Goal: Obtain resource: Obtain resource

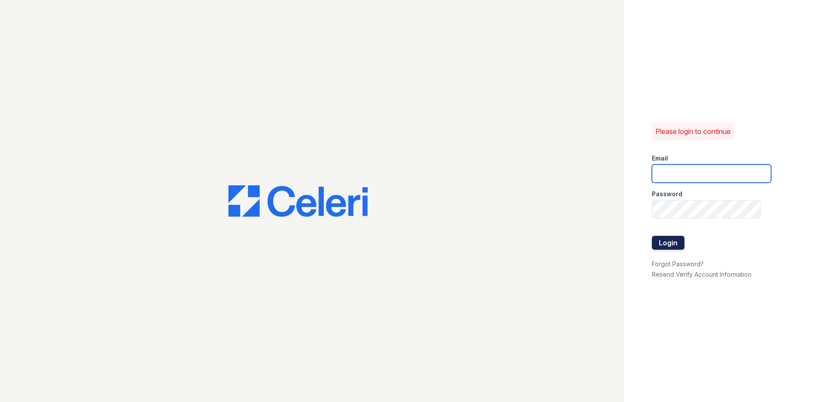
type input "arriveinnerharbor@trinity-pm.com"
click at [675, 242] on button "Login" at bounding box center [668, 243] width 33 height 14
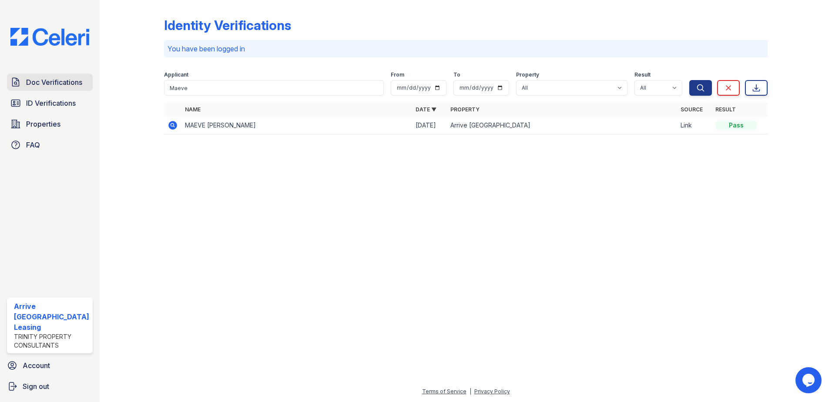
click at [53, 87] on link "Doc Verifications" at bounding box center [50, 82] width 86 height 17
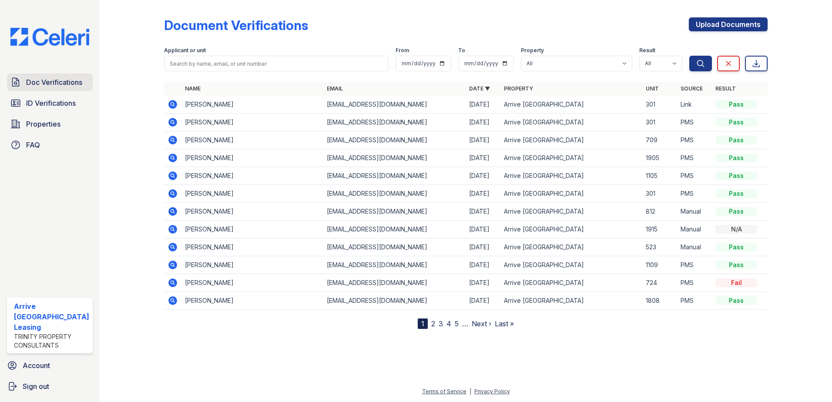
click at [64, 84] on span "Doc Verifications" at bounding box center [54, 82] width 56 height 10
click at [40, 81] on span "Doc Verifications" at bounding box center [54, 82] width 56 height 10
click at [172, 138] on icon at bounding box center [173, 140] width 10 height 10
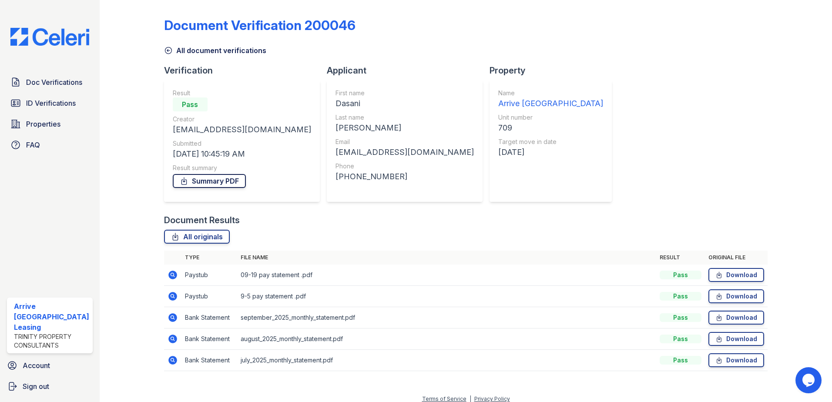
click at [203, 185] on link "Summary PDF" at bounding box center [209, 181] width 73 height 14
click at [42, 81] on span "Doc Verifications" at bounding box center [54, 82] width 56 height 10
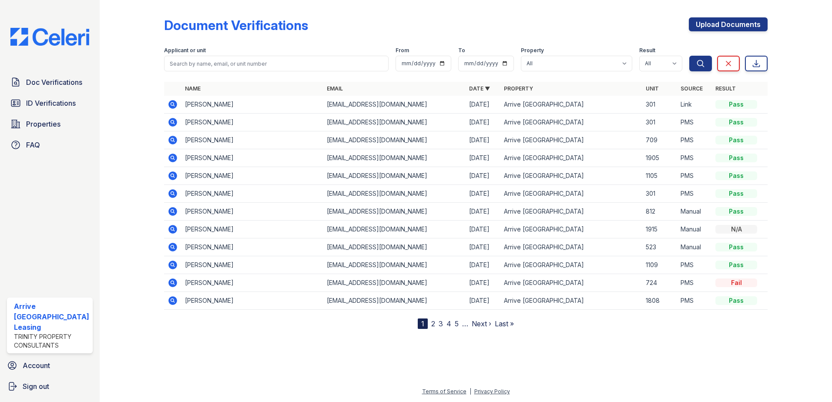
click at [208, 142] on td "Dasani Robinson" at bounding box center [253, 140] width 142 height 18
click at [168, 141] on icon at bounding box center [172, 140] width 9 height 9
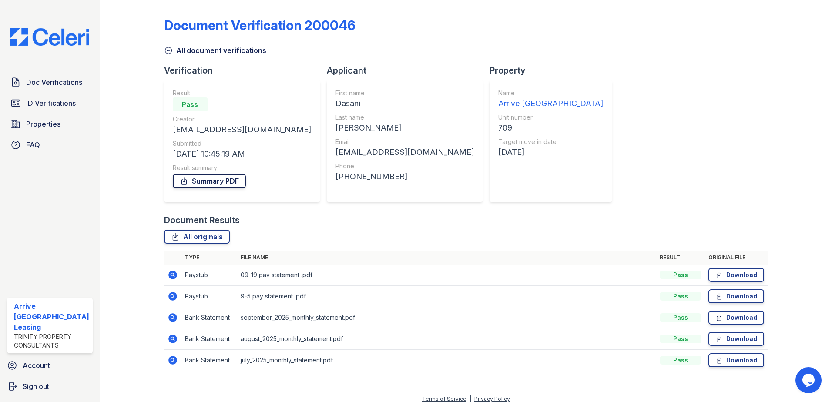
click at [198, 185] on link "Summary PDF" at bounding box center [209, 181] width 73 height 14
